Goal: Go to known website: Go to known website

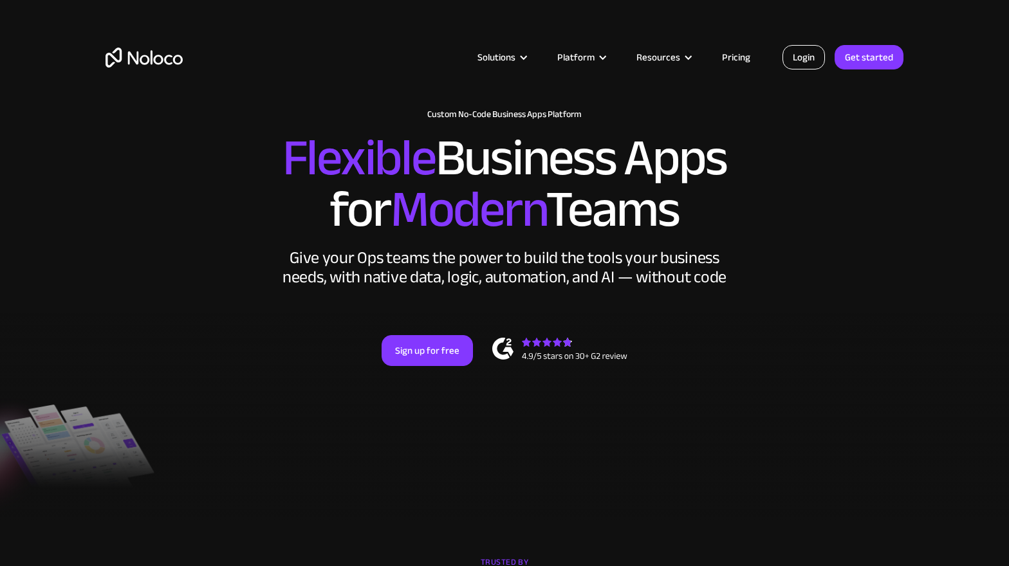
click at [815, 48] on link "Login" at bounding box center [803, 57] width 42 height 24
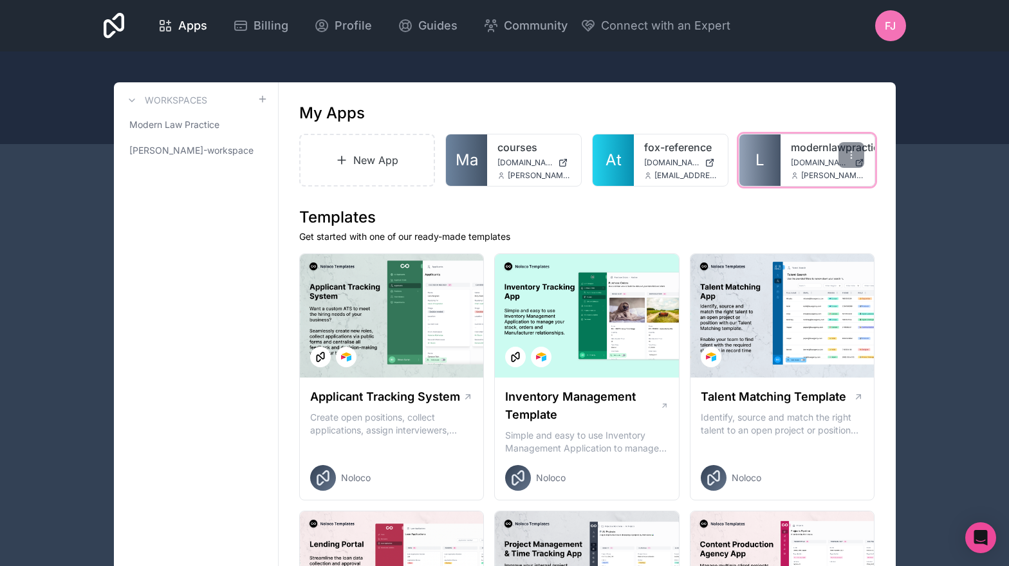
click at [761, 160] on span "L" at bounding box center [759, 160] width 9 height 21
